Goal: Task Accomplishment & Management: Manage account settings

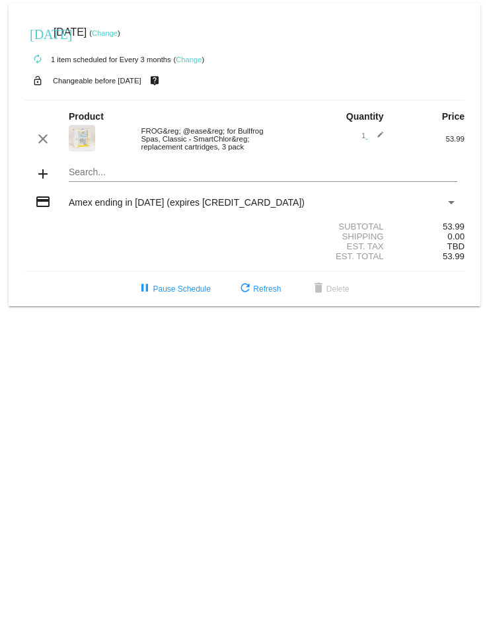
click at [190, 62] on link "Change" at bounding box center [189, 60] width 26 height 8
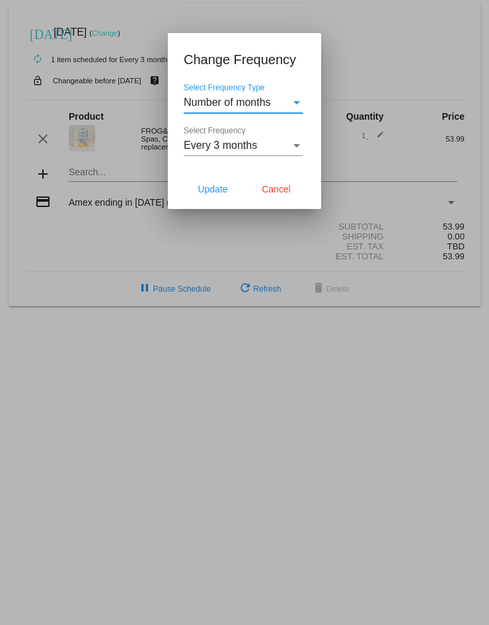
click at [292, 149] on div "Select Frequency" at bounding box center [297, 146] width 12 height 12
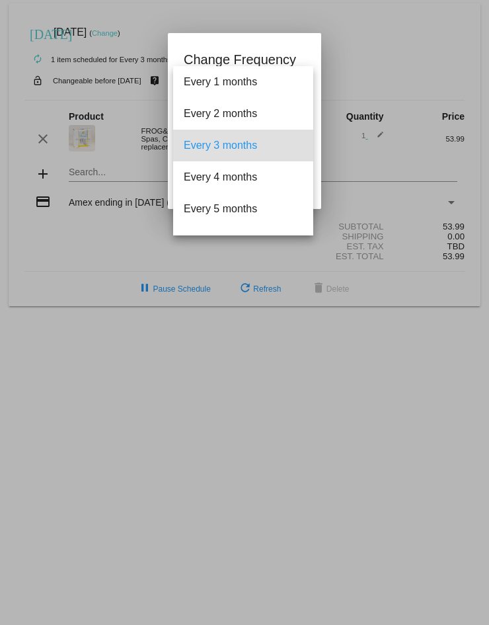
click at [345, 73] on div at bounding box center [244, 312] width 489 height 625
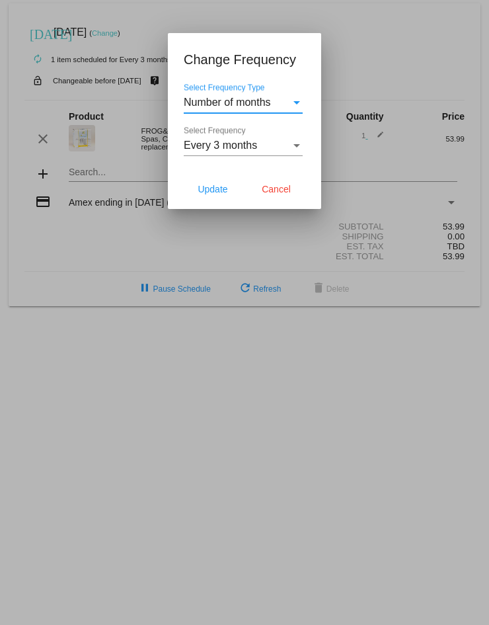
click at [294, 101] on div "Select Frequency Type" at bounding box center [297, 102] width 7 height 3
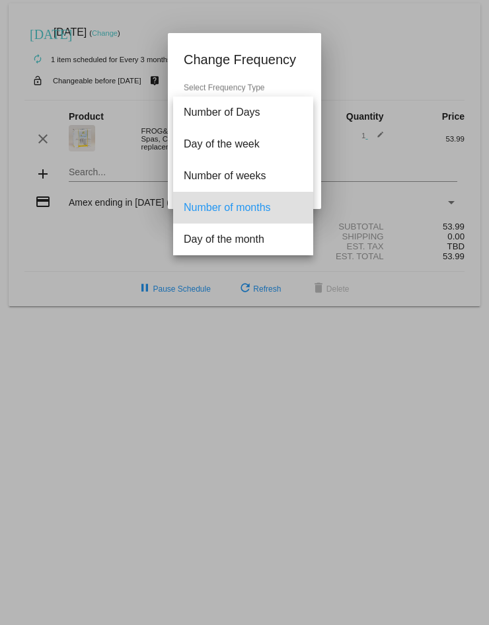
click at [300, 65] on div at bounding box center [244, 312] width 489 height 625
click at [397, 41] on div at bounding box center [244, 312] width 489 height 625
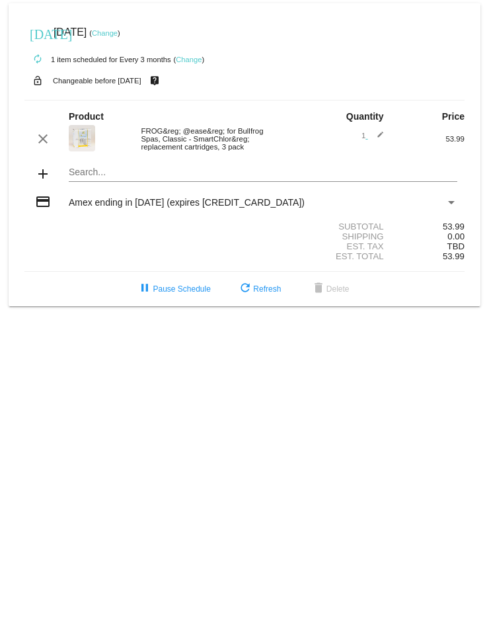
click at [187, 63] on link "Change" at bounding box center [189, 60] width 26 height 8
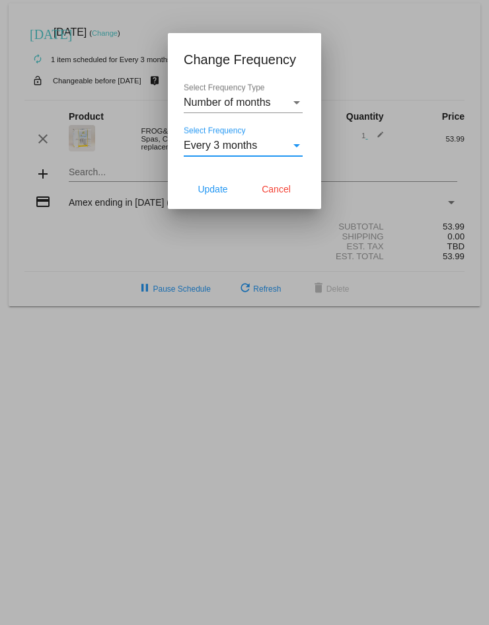
click at [296, 149] on div "Select Frequency" at bounding box center [297, 146] width 12 height 12
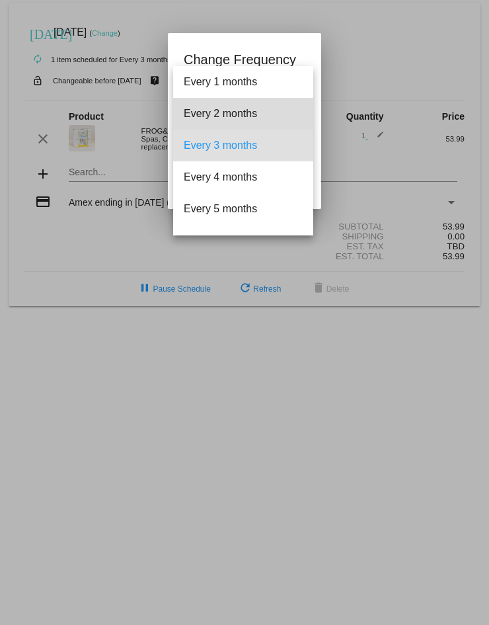
click at [253, 119] on span "Every 2 months" at bounding box center [243, 114] width 119 height 32
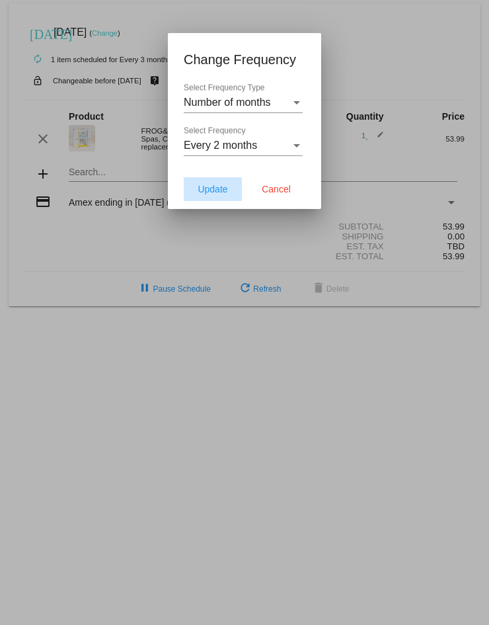
click at [222, 191] on span "Update" at bounding box center [213, 189] width 30 height 11
